Goal: Task Accomplishment & Management: Manage account settings

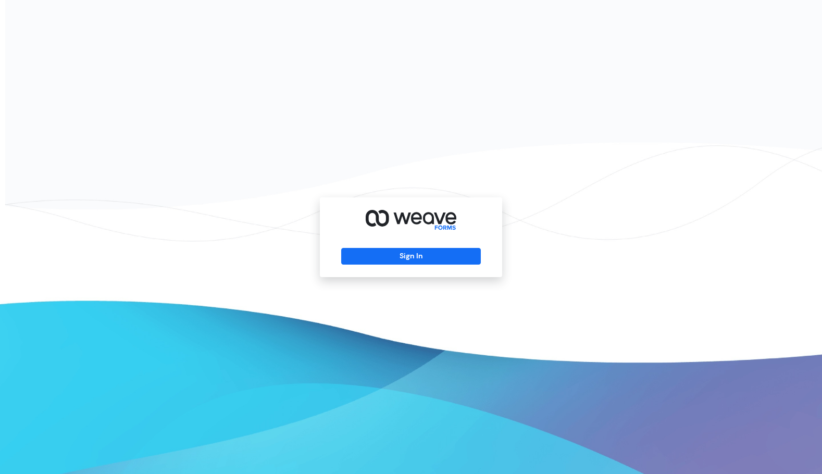
click at [400, 246] on div "Sign In" at bounding box center [411, 237] width 182 height 80
click at [400, 251] on button "Sign In" at bounding box center [410, 256] width 139 height 17
